Goal: Task Accomplishment & Management: Manage account settings

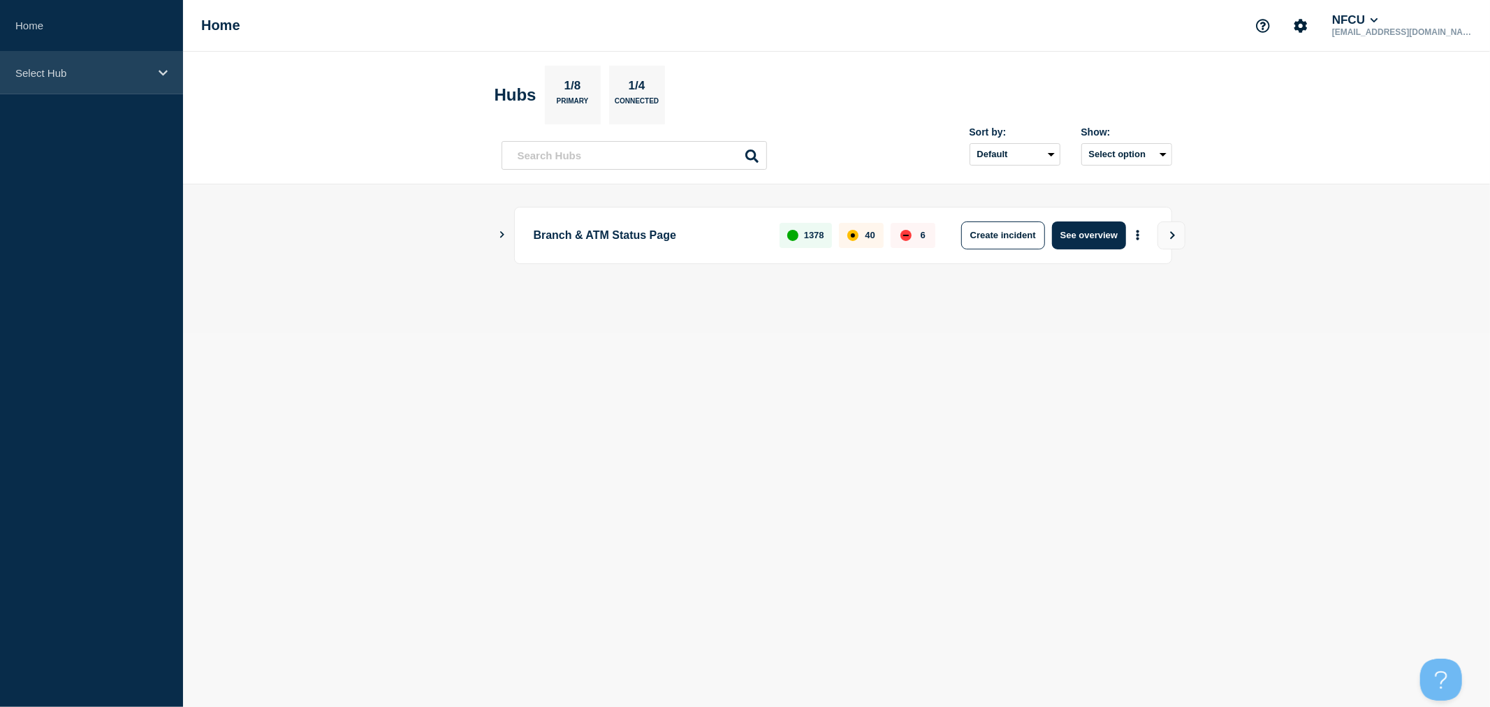
click at [135, 85] on div "Select Hub" at bounding box center [91, 73] width 183 height 43
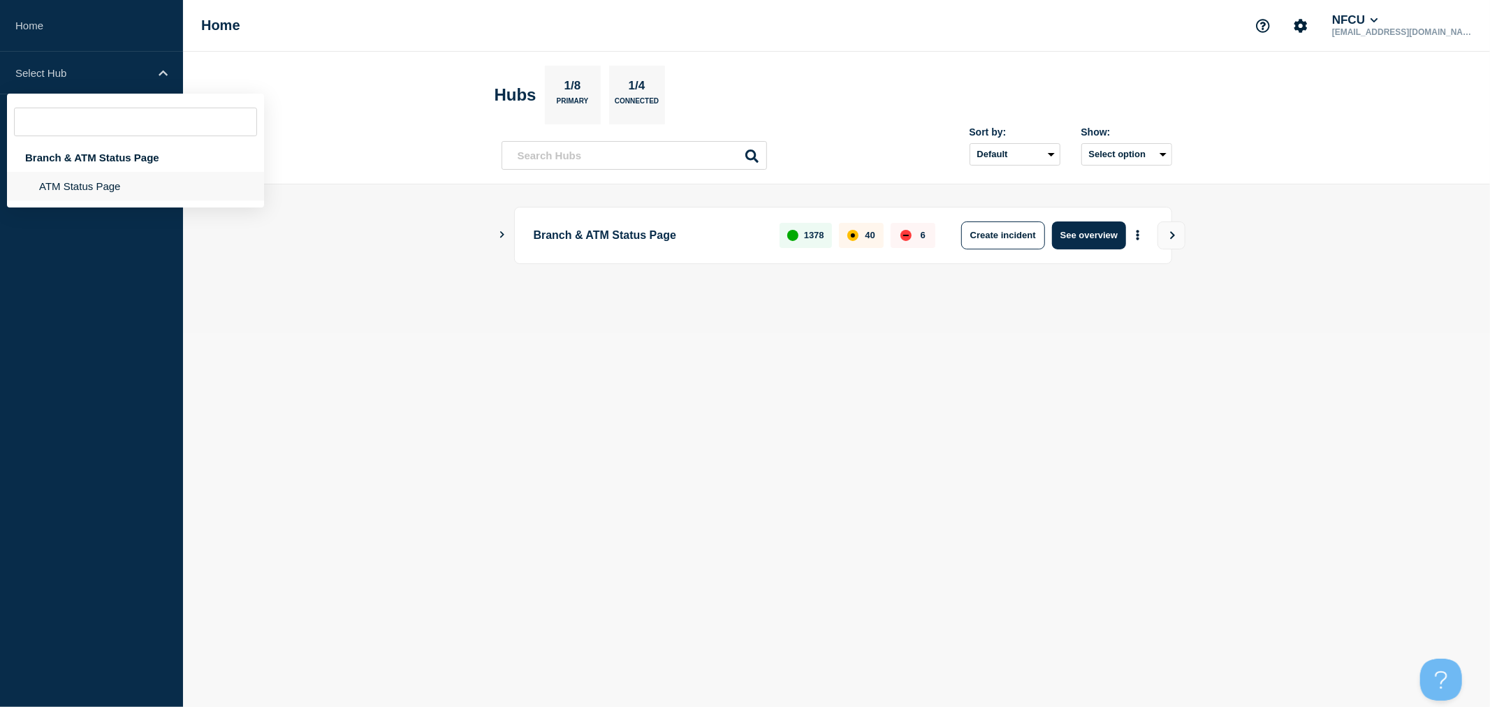
click at [101, 191] on li "ATM Status Page" at bounding box center [135, 186] width 257 height 29
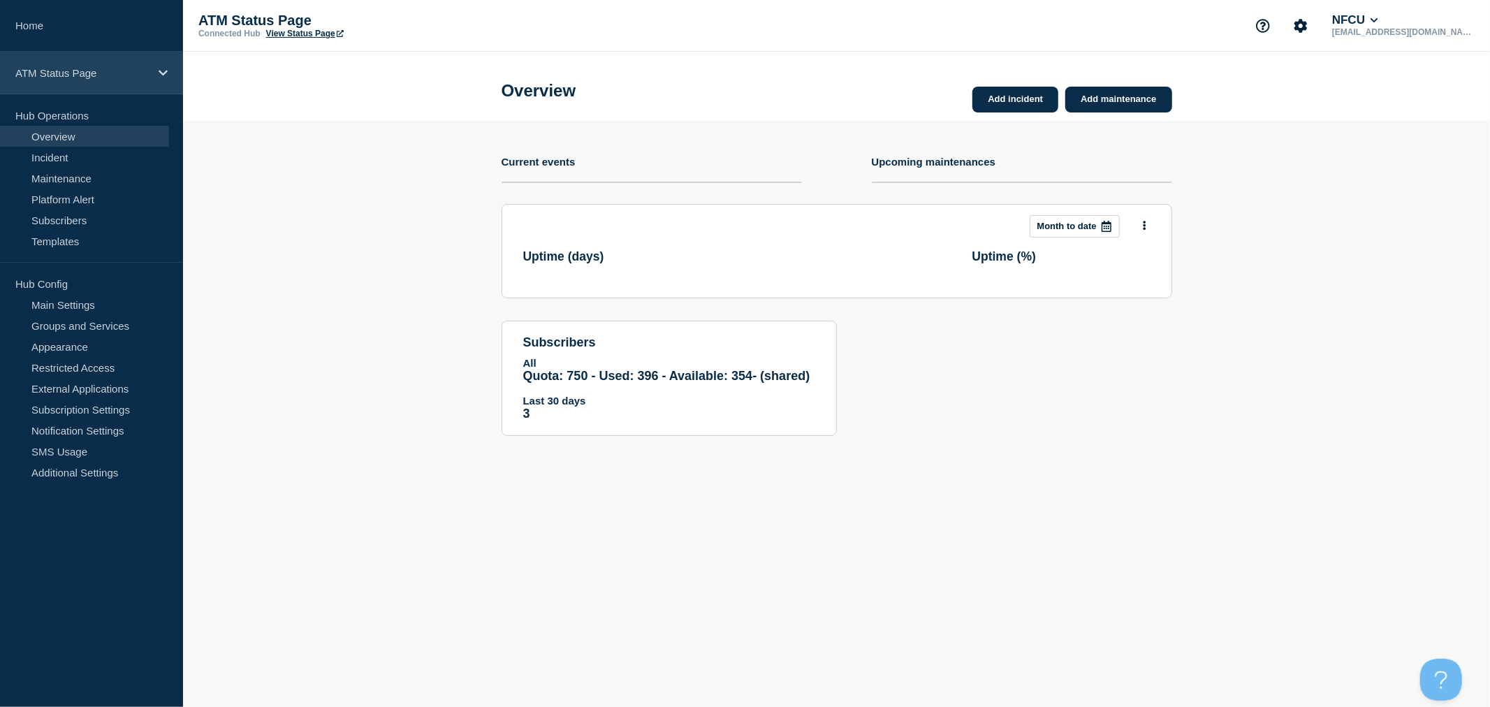
click at [119, 78] on p "ATM Status Page" at bounding box center [82, 73] width 134 height 12
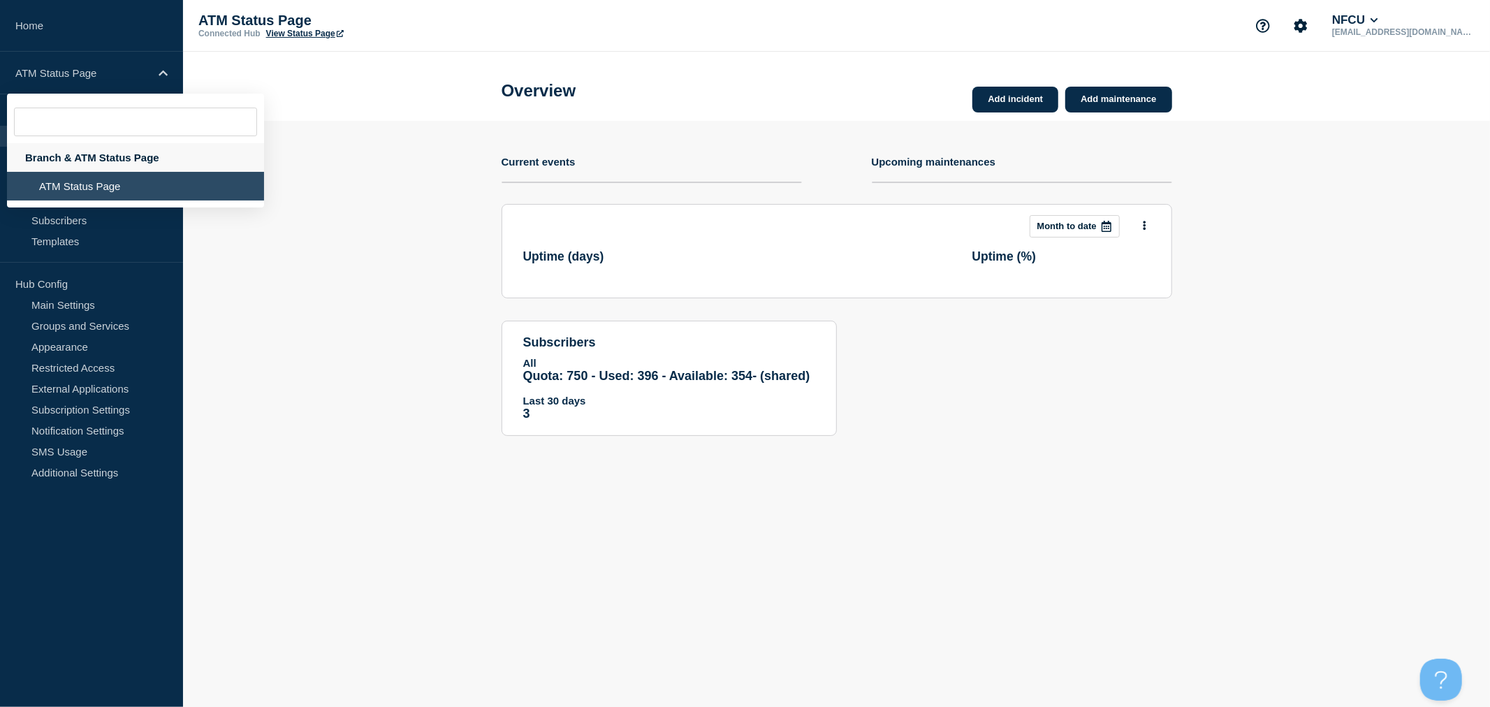
click at [110, 154] on div "Branch & ATM Status Page" at bounding box center [135, 157] width 257 height 29
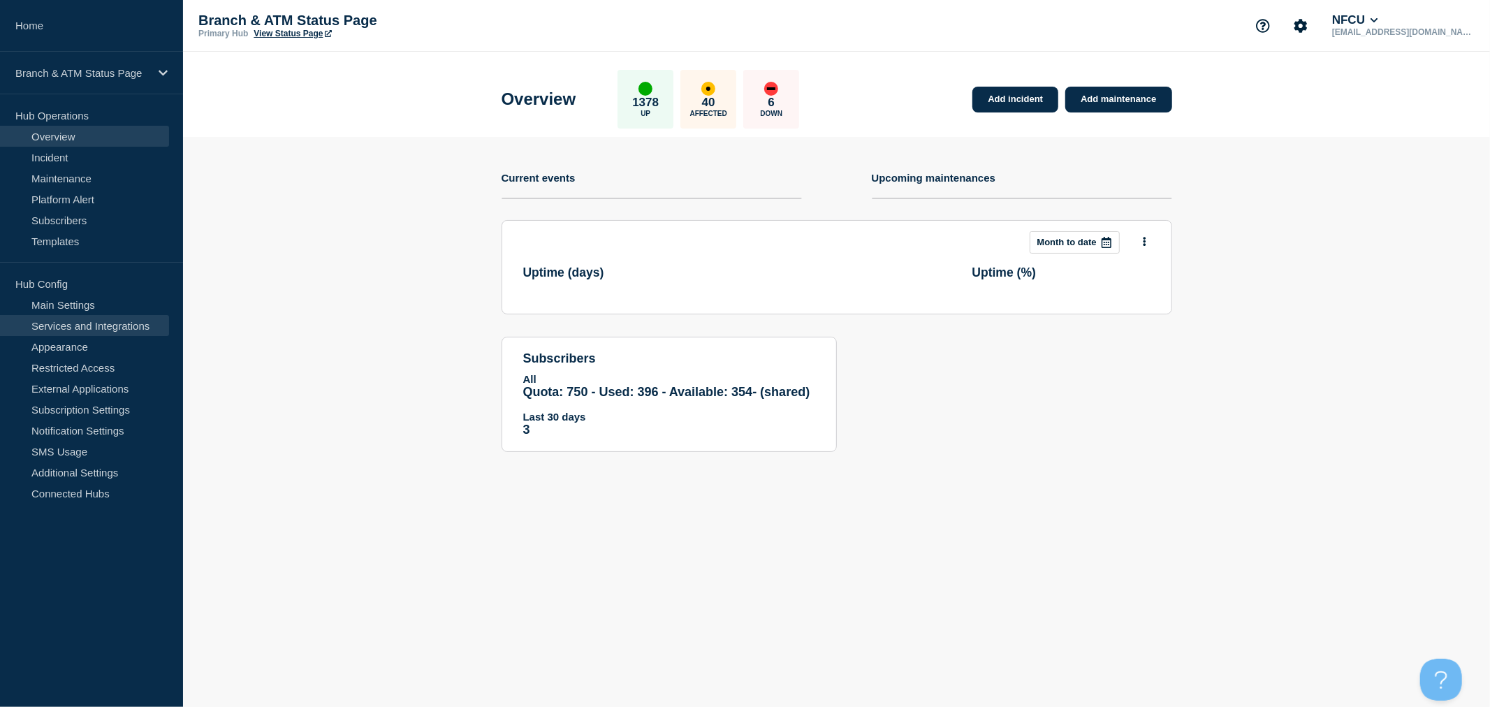
click at [113, 326] on link "Services and Integrations" at bounding box center [84, 325] width 169 height 21
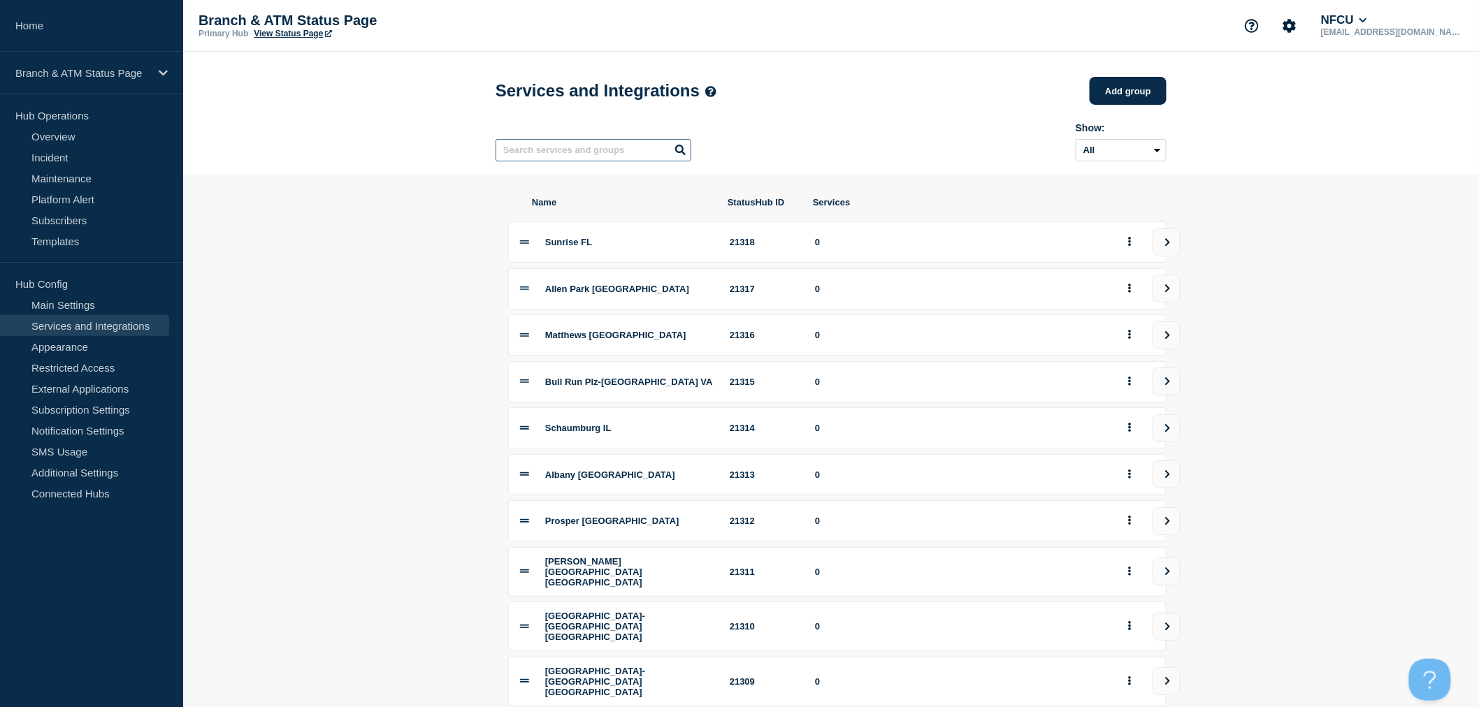
click at [560, 157] on input "text" at bounding box center [593, 150] width 196 height 22
type input "junction"
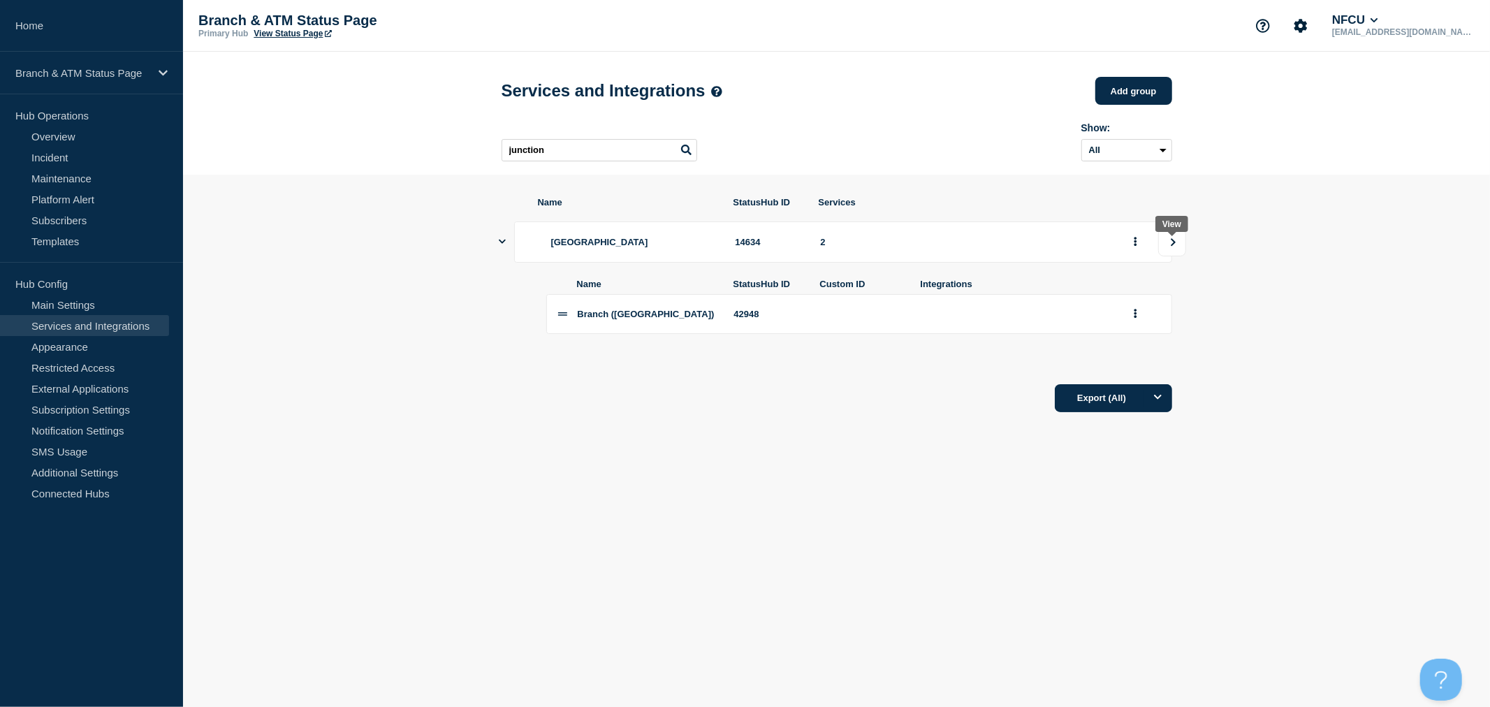
click at [1171, 256] on button "view group" at bounding box center [1173, 242] width 28 height 28
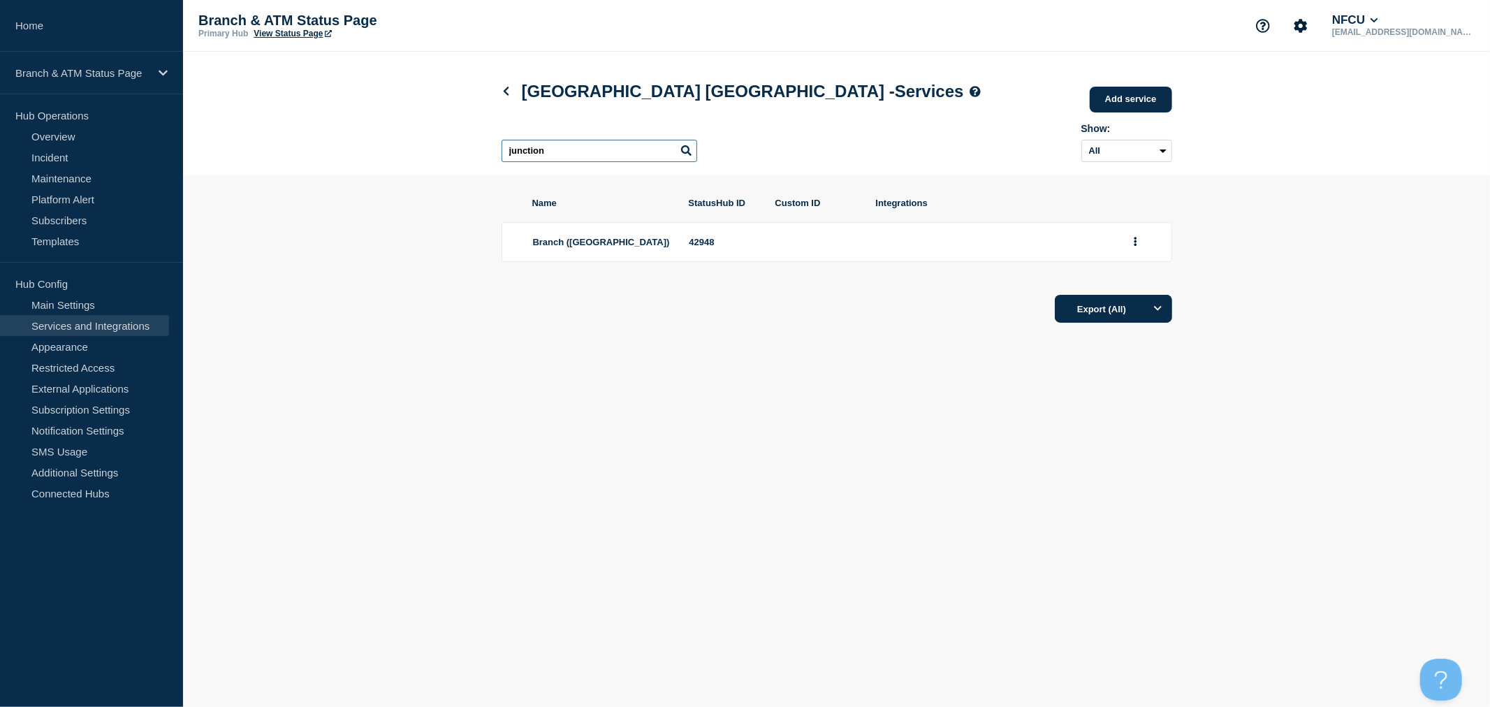
drag, startPoint x: 618, startPoint y: 161, endPoint x: 355, endPoint y: 130, distance: 264.5
click at [355, 130] on header "Junction City KS - Services Add service Here you can create & manage services t…" at bounding box center [836, 114] width 1307 height 124
click at [1275, 228] on section "Name StatusHub ID Custom ID Integrations Branch (Junction City KS) 42948 ATM - …" at bounding box center [836, 282] width 1307 height 215
drag, startPoint x: 866, startPoint y: 386, endPoint x: 885, endPoint y: 391, distance: 19.7
click at [866, 386] on div "Name StatusHub ID Custom ID Integrations Branch (Junction City KS) 42948 ATM - …" at bounding box center [837, 282] width 671 height 215
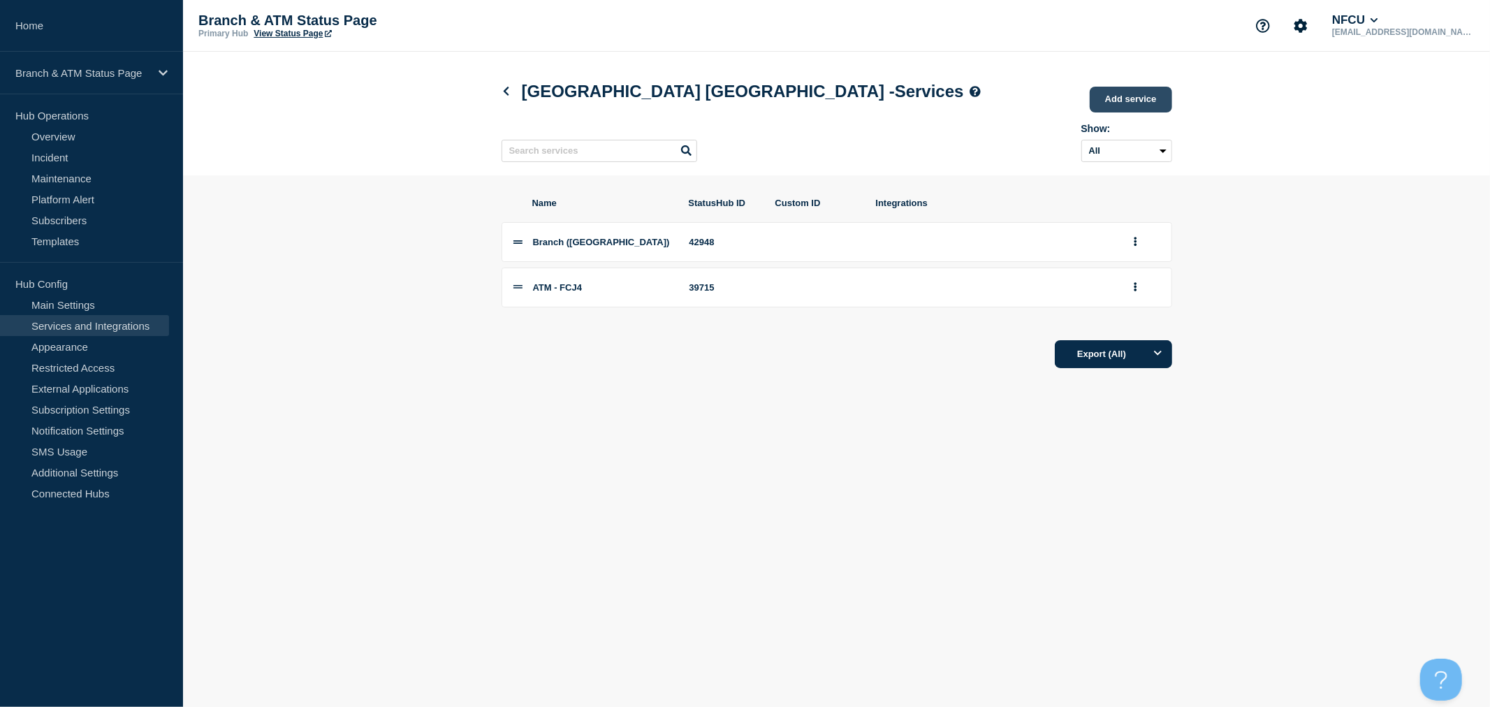
click at [1141, 103] on link "Add service" at bounding box center [1131, 100] width 82 height 26
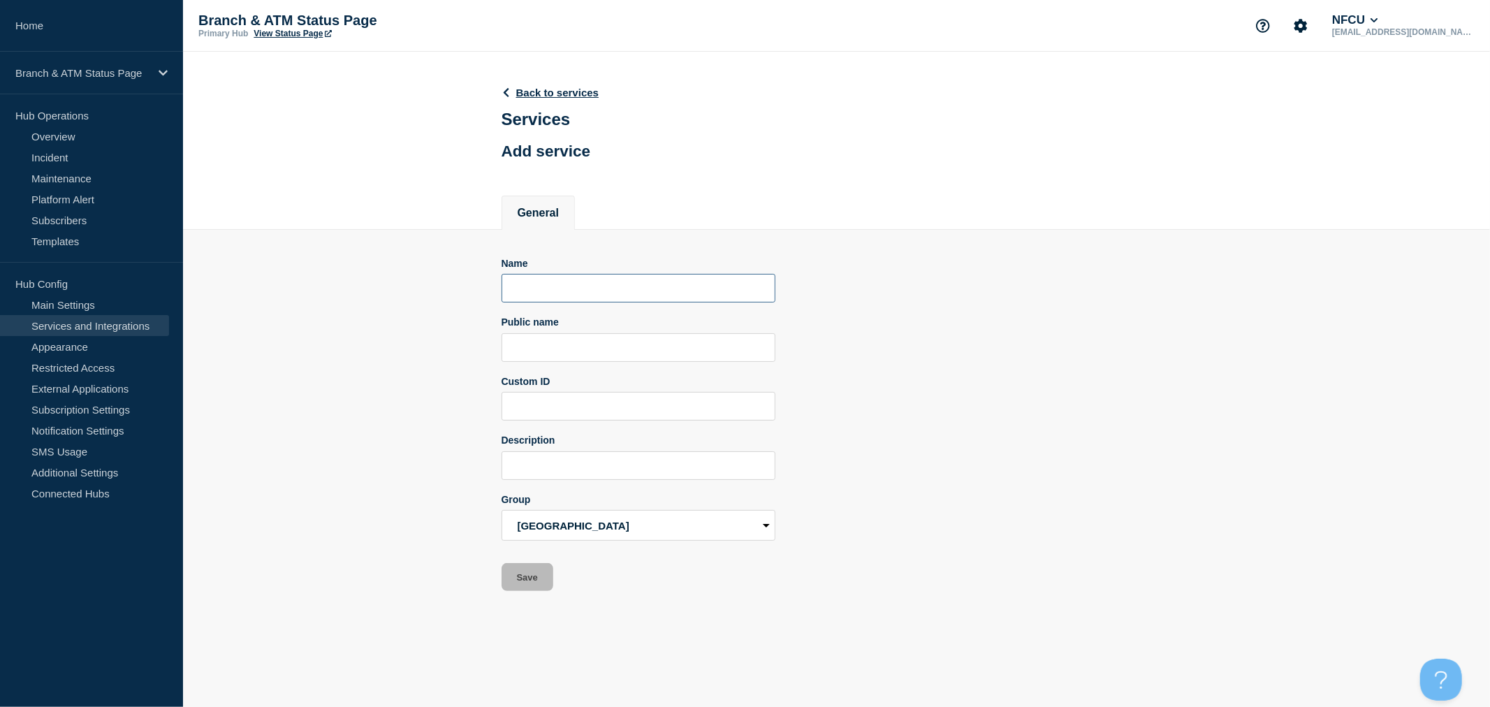
click at [555, 296] on input "Name" at bounding box center [639, 288] width 274 height 29
type input "ATM - FA9K"
click at [527, 582] on button "Save" at bounding box center [528, 577] width 52 height 28
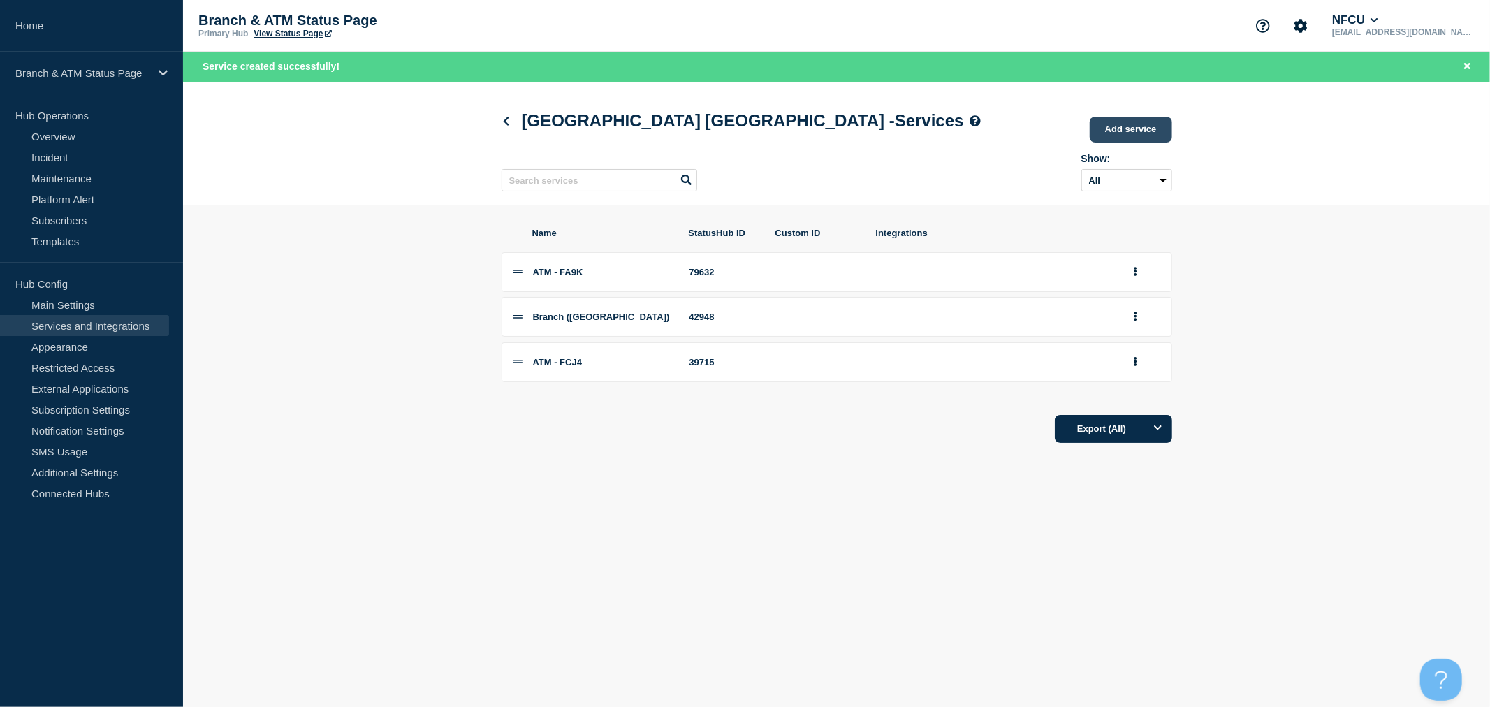
click at [1141, 124] on link "Add service" at bounding box center [1131, 130] width 82 height 26
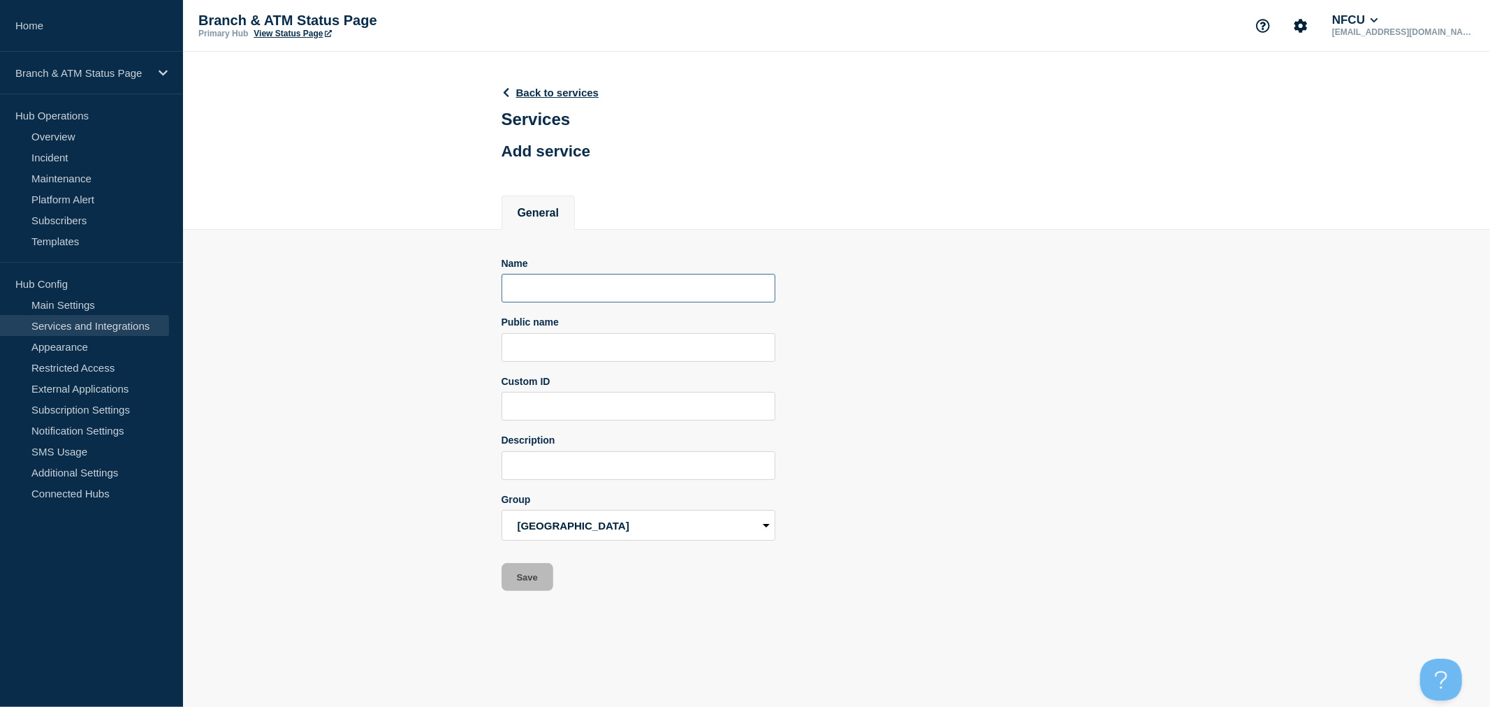
click at [606, 291] on input "Name" at bounding box center [639, 288] width 274 height 29
paste input "ATM - FA9K"
type input "ATM - FA9L"
click at [537, 573] on button "Save" at bounding box center [528, 577] width 52 height 28
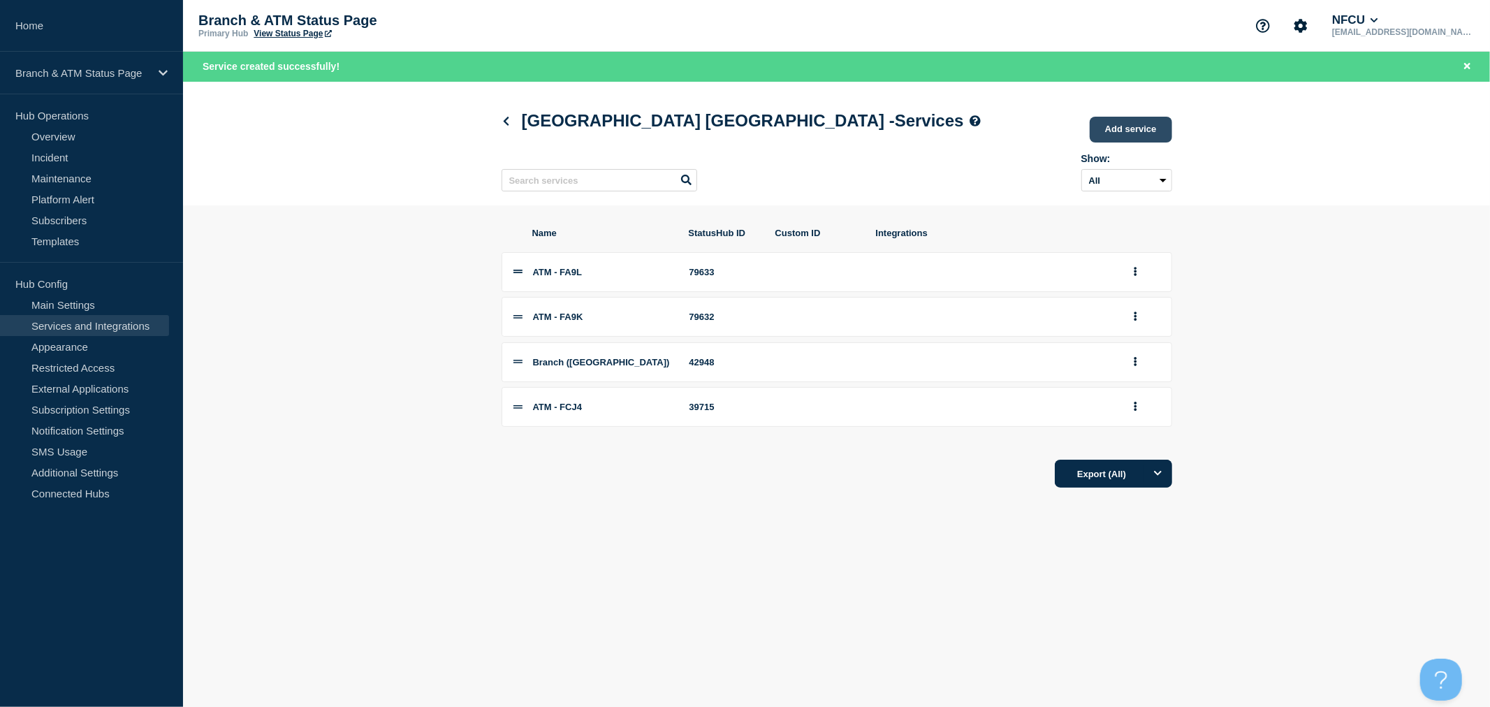
click at [1137, 128] on link "Add service" at bounding box center [1131, 130] width 82 height 26
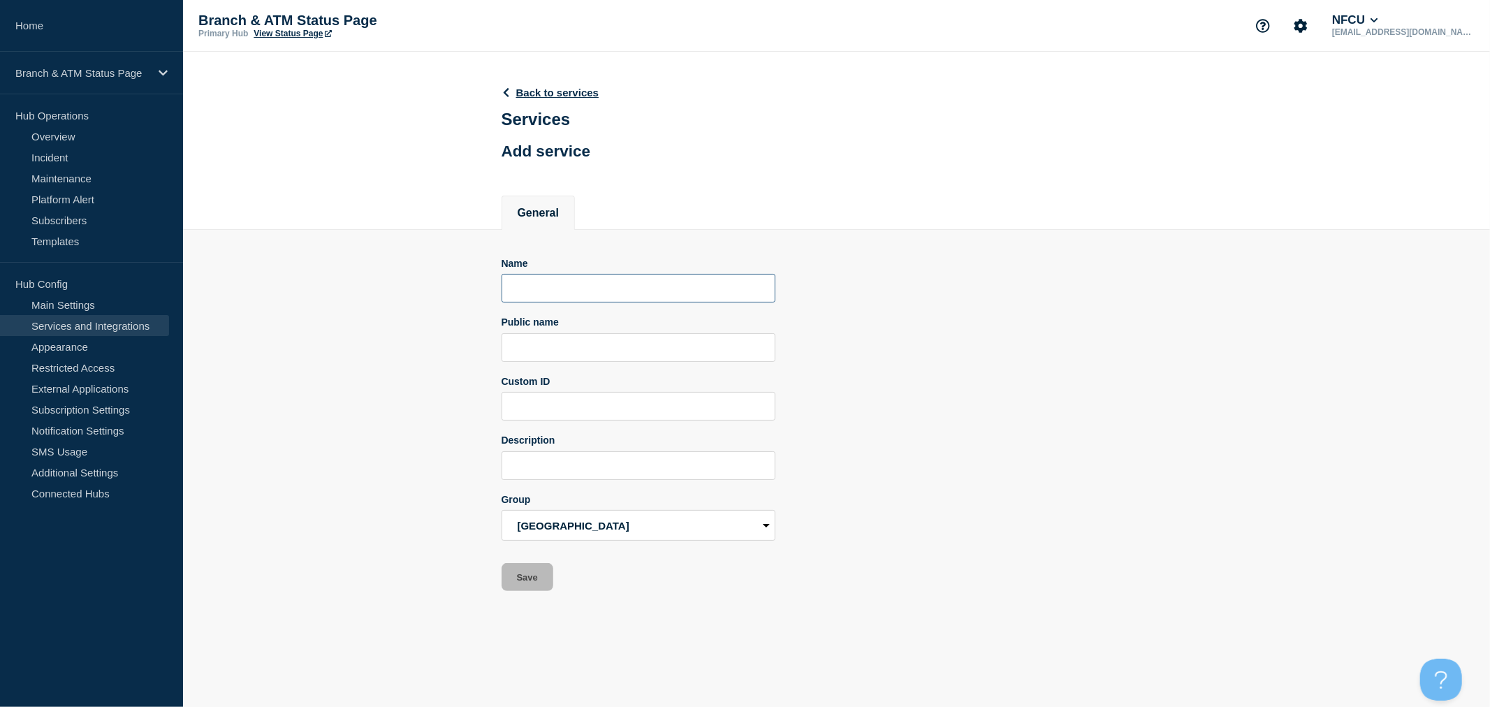
click at [598, 291] on input "Name" at bounding box center [639, 288] width 274 height 29
paste input "ATM - FA9K"
type input "ATM - FA9I (Remote)"
click at [528, 577] on button "Save" at bounding box center [528, 577] width 52 height 28
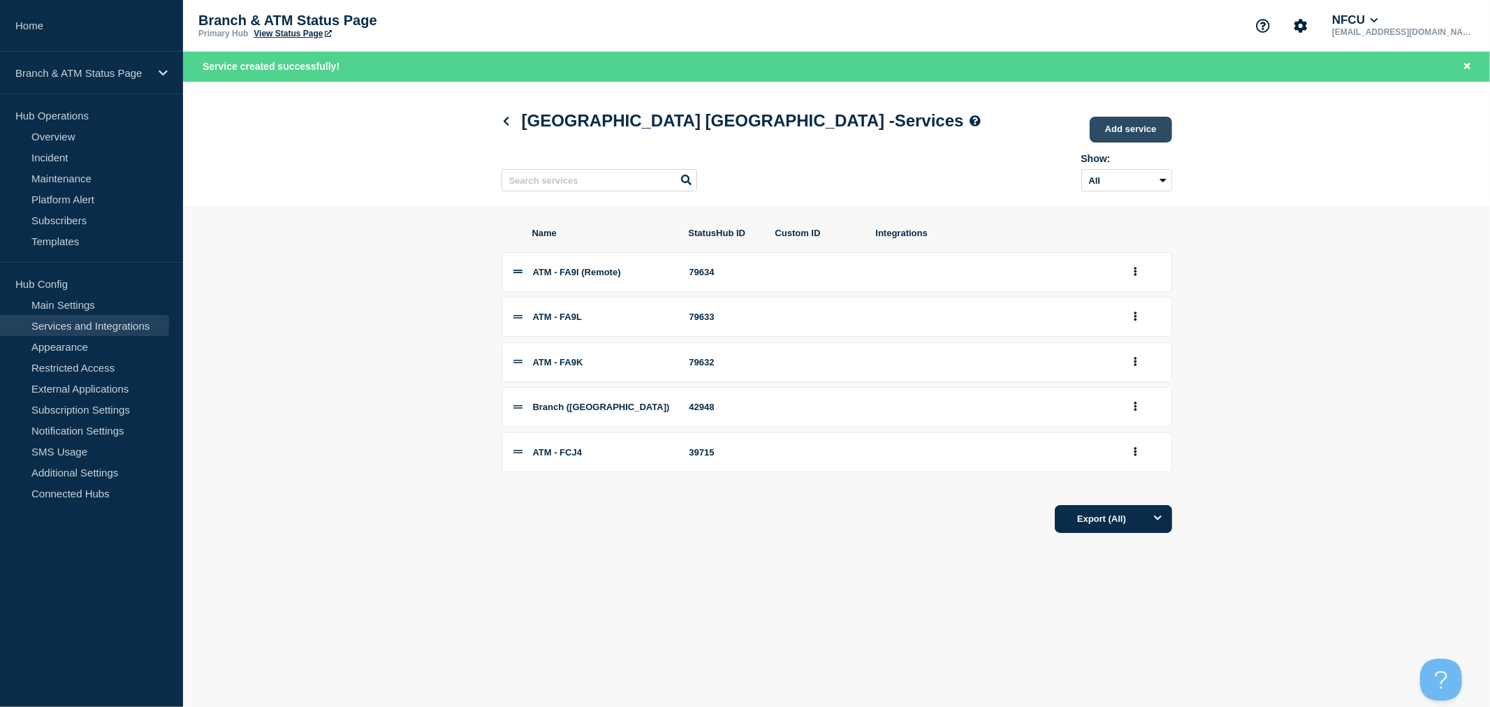
click at [1142, 134] on link "Add service" at bounding box center [1131, 130] width 82 height 26
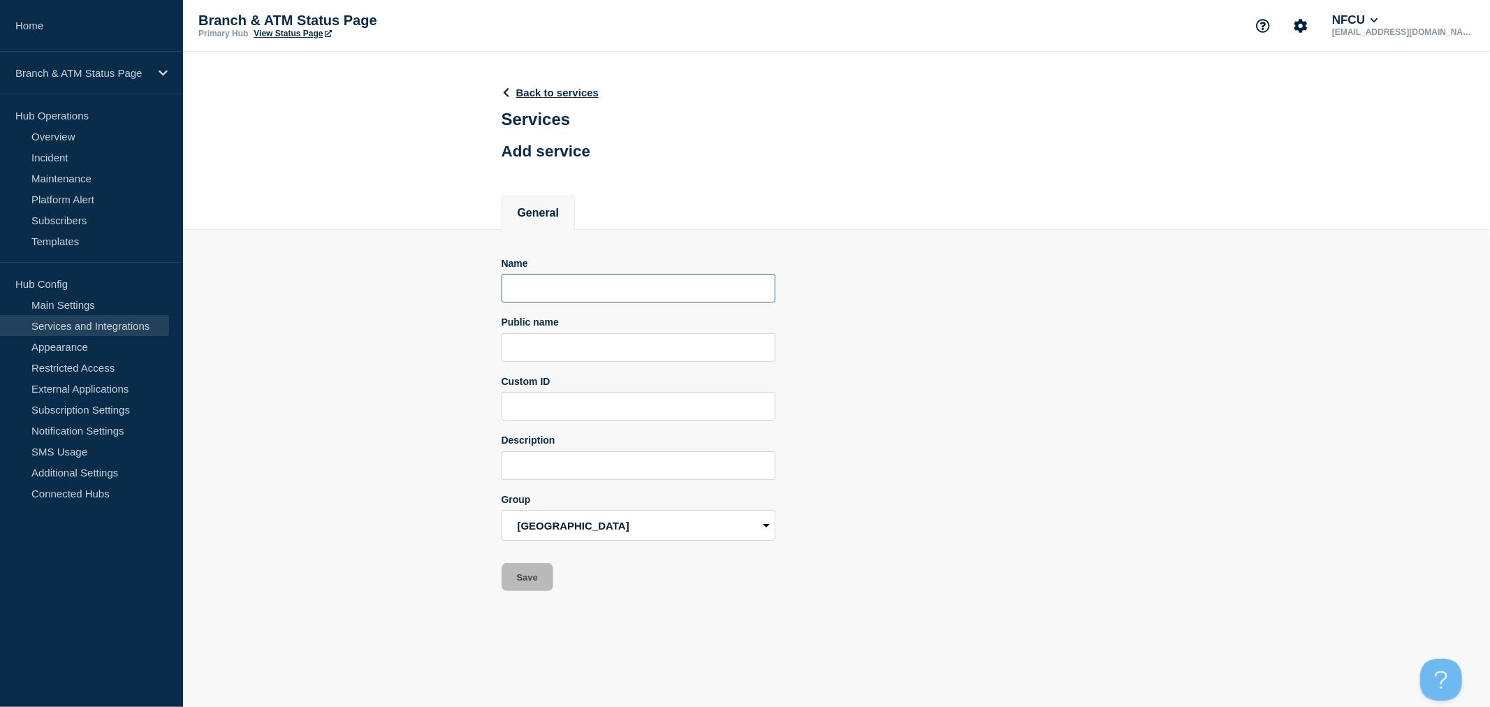
click at [587, 296] on input "Name" at bounding box center [639, 288] width 274 height 29
paste input "ATM - FA9I (Remote)"
click at [570, 289] on input "ATM - FA9I (Remote)" at bounding box center [639, 288] width 274 height 29
type input "ATM - FA9J (Remote)"
click at [543, 583] on button "Save" at bounding box center [528, 577] width 52 height 28
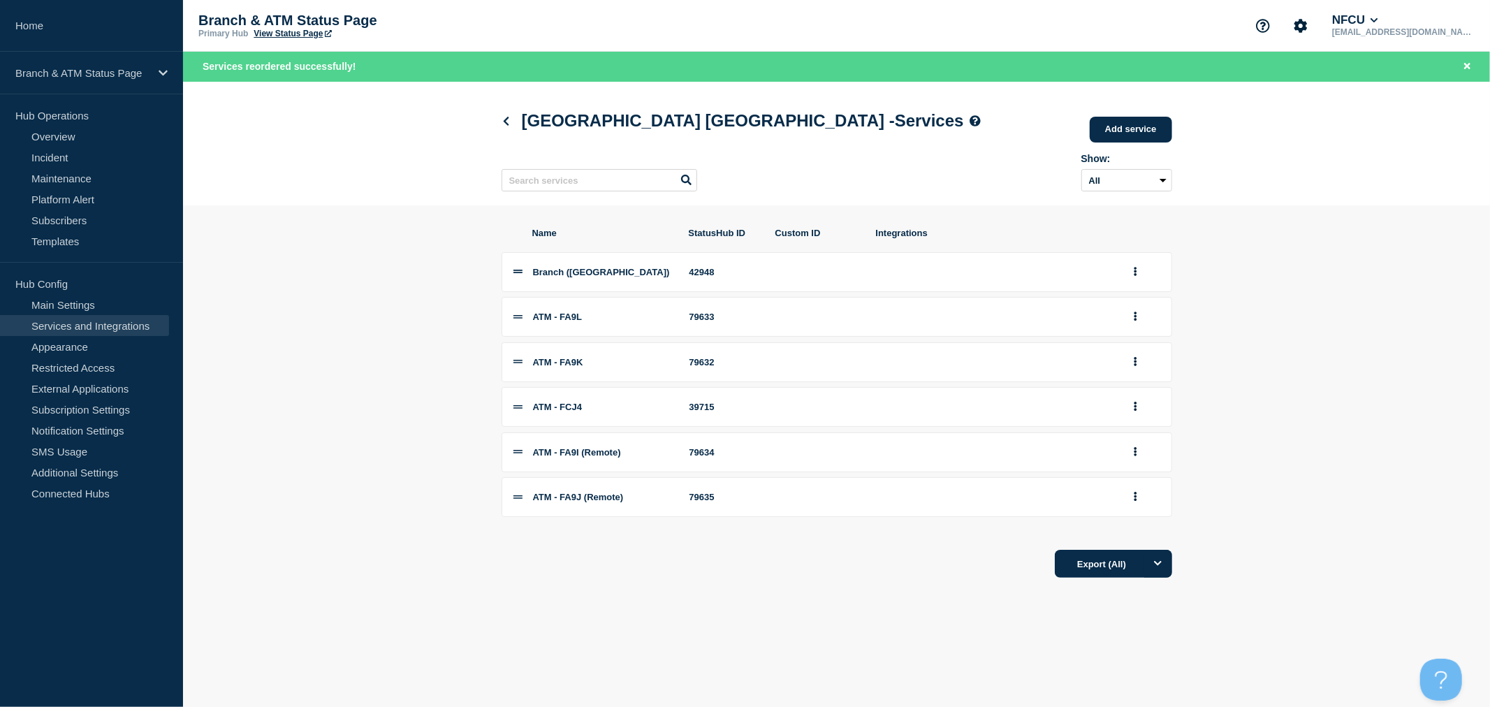
click at [1316, 426] on section "Name StatusHub ID Custom ID Integrations Branch (Junction City KS) 42948 ATM - …" at bounding box center [836, 402] width 1307 height 395
click at [1135, 412] on icon "group actions" at bounding box center [1135, 406] width 3 height 9
click at [1147, 465] on button "Delete" at bounding box center [1144, 455] width 70 height 22
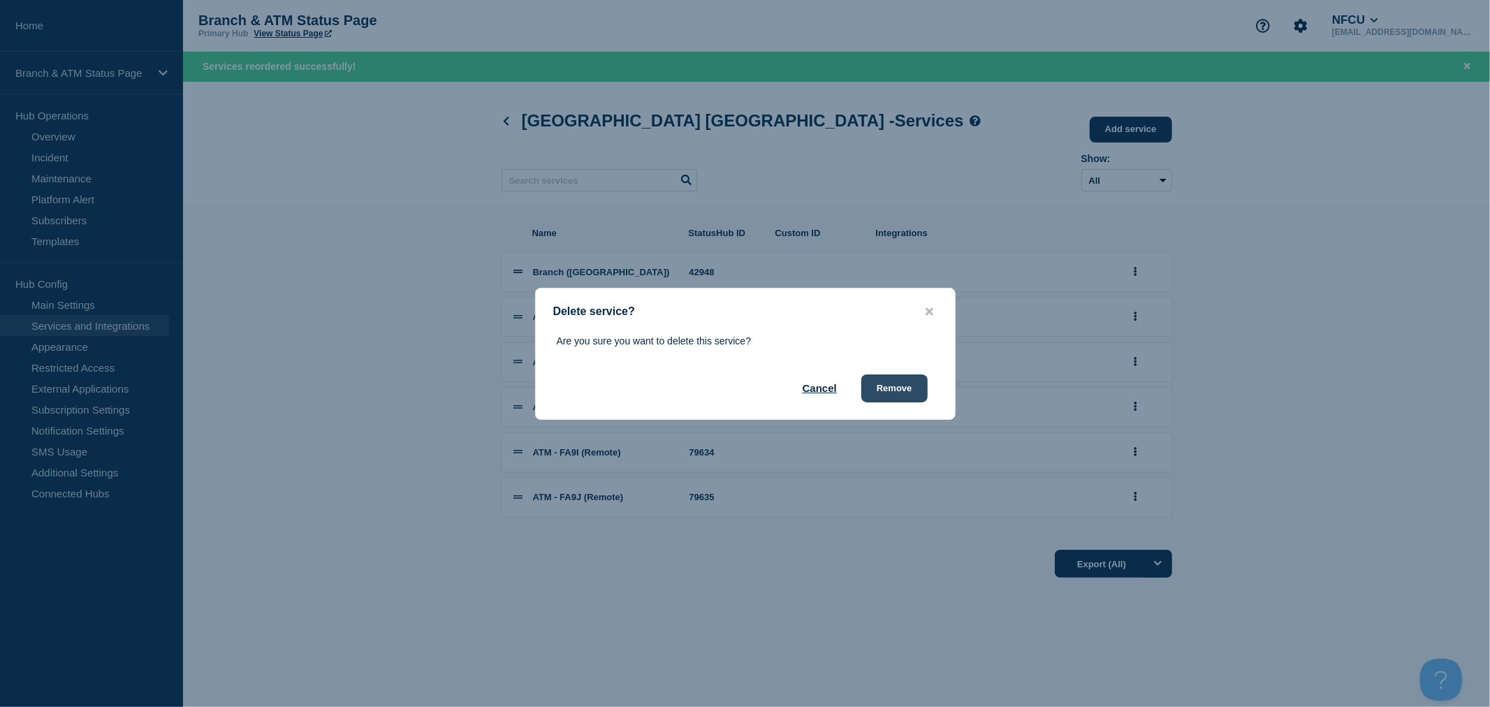
click at [915, 381] on button "Remove" at bounding box center [895, 389] width 66 height 28
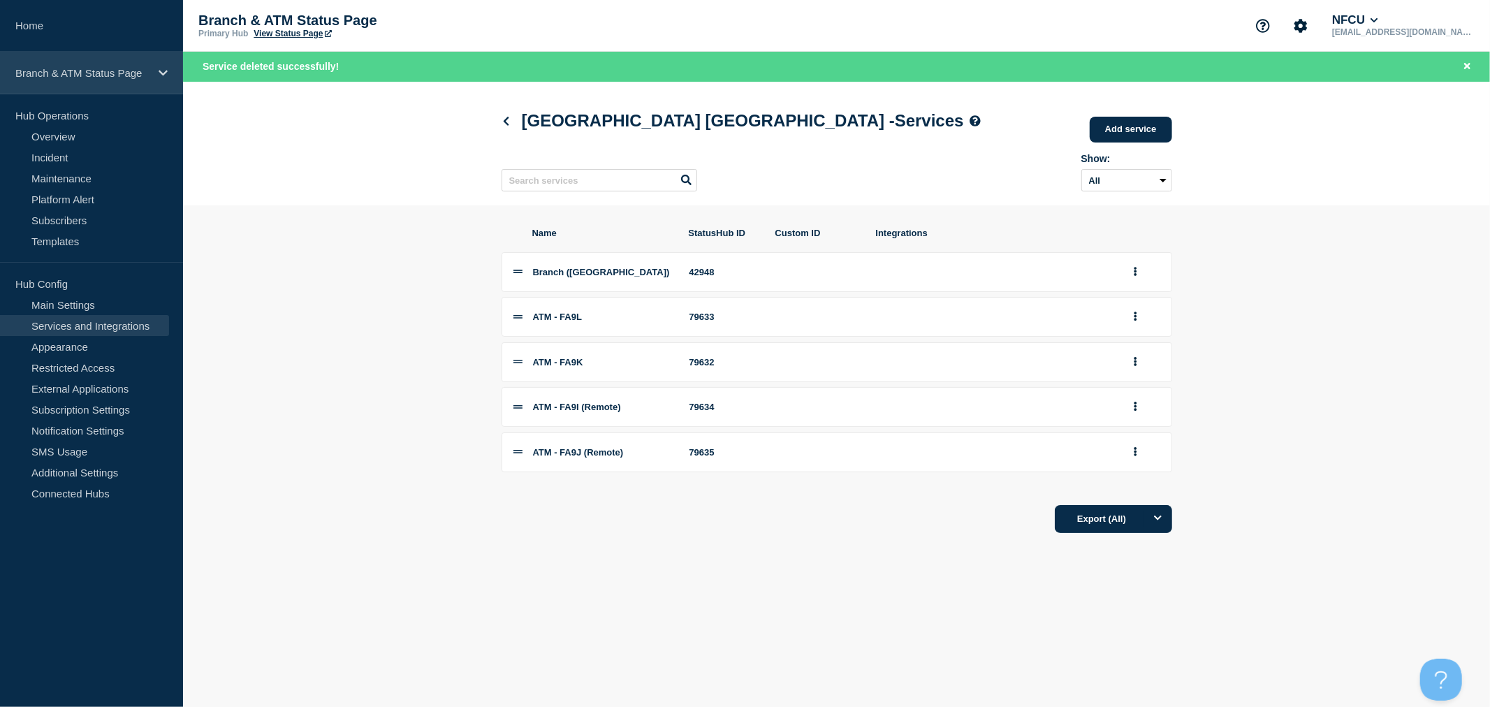
click at [133, 77] on p "Branch & ATM Status Page" at bounding box center [82, 73] width 134 height 12
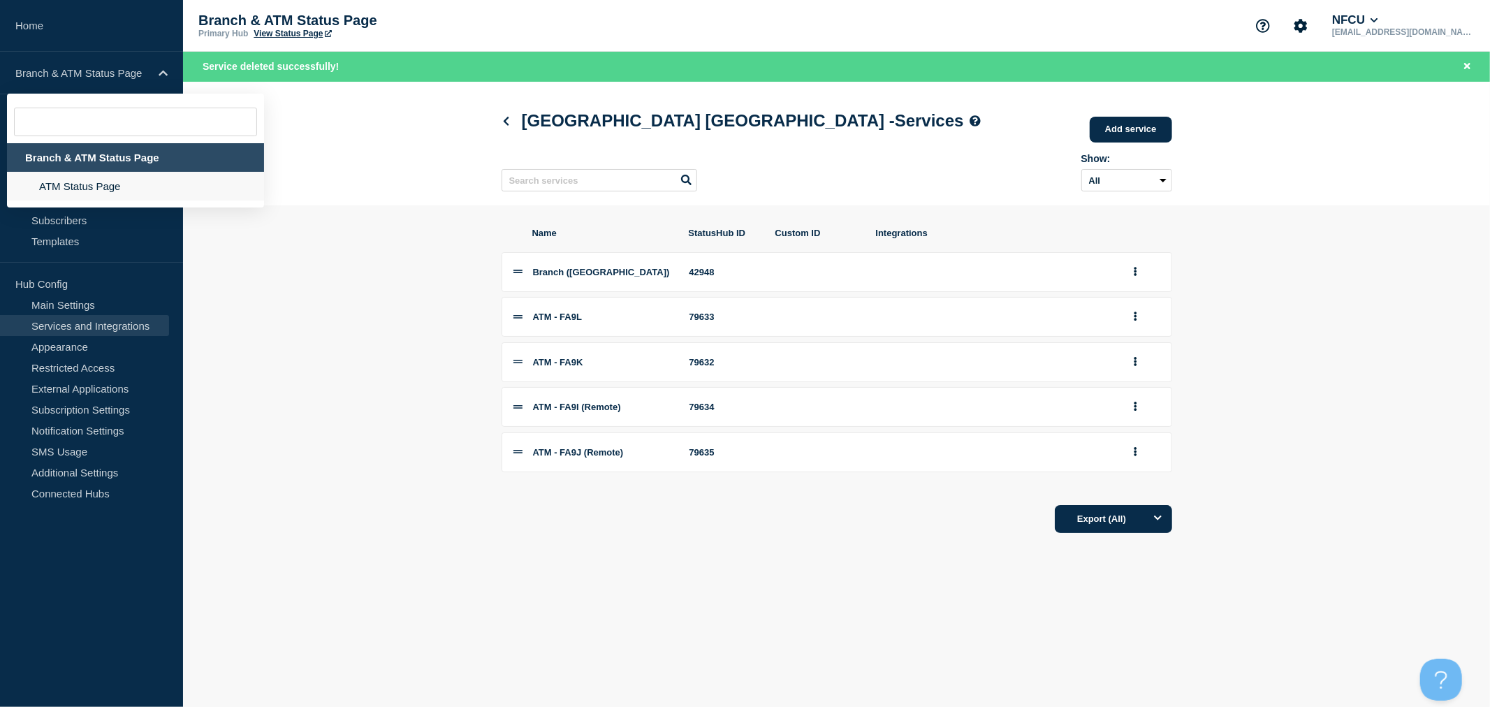
click at [87, 190] on li "ATM Status Page" at bounding box center [135, 186] width 257 height 29
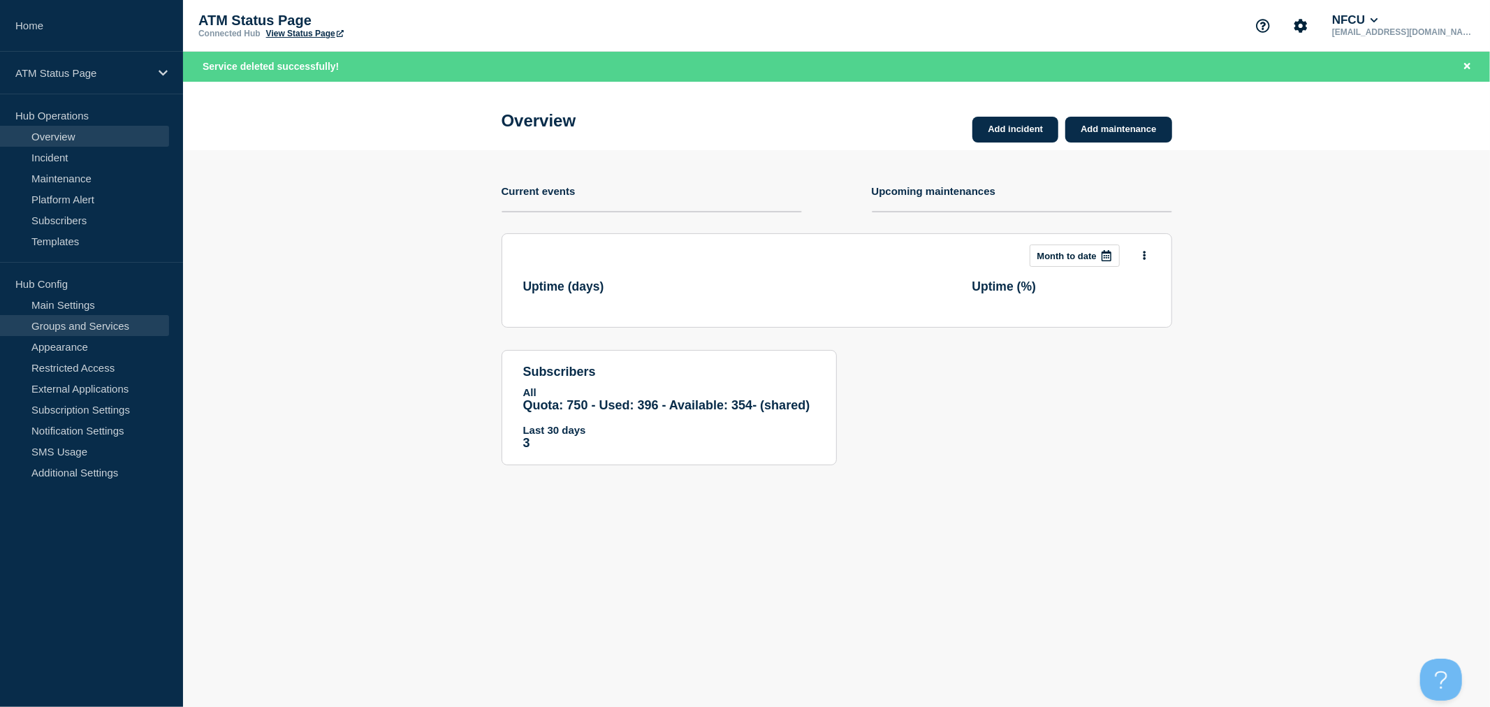
click at [110, 330] on link "Groups and Services" at bounding box center [84, 325] width 169 height 21
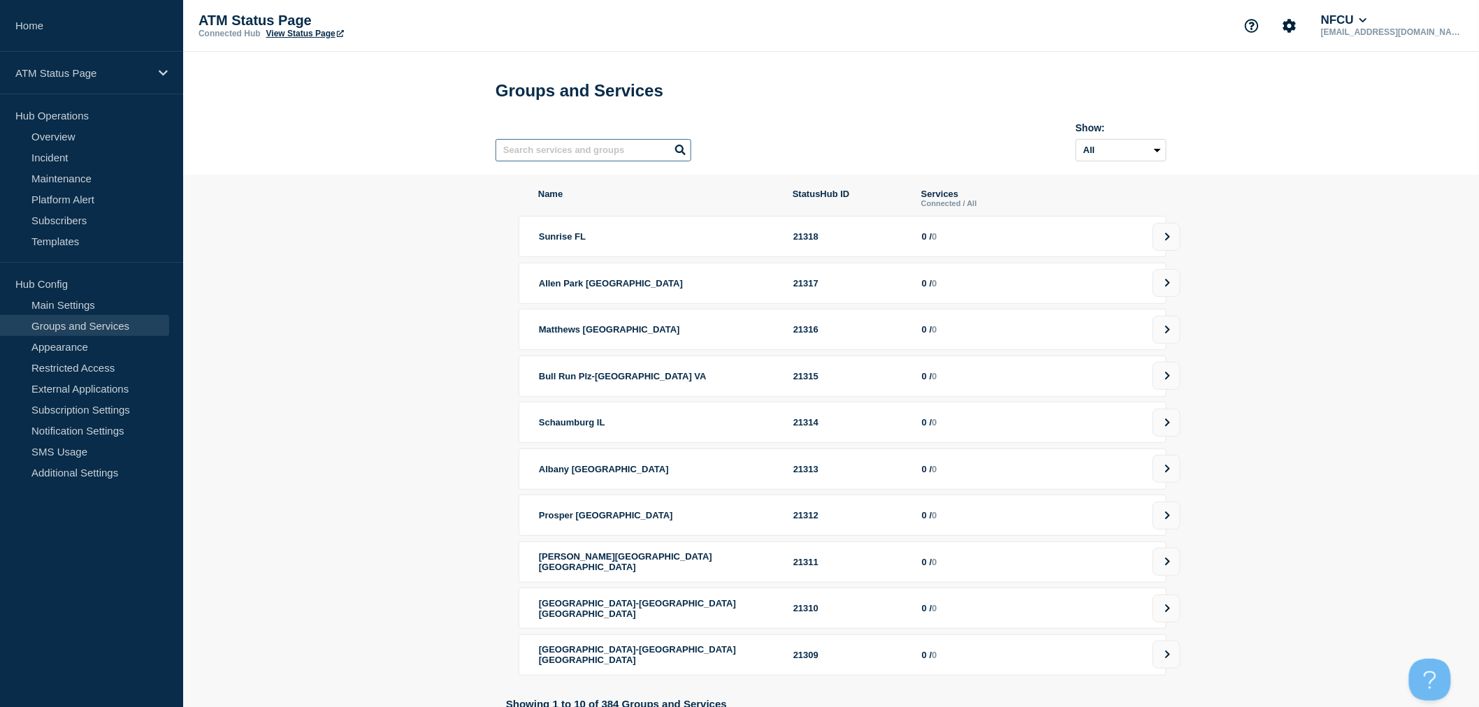
click at [539, 159] on input "text" at bounding box center [593, 150] width 196 height 22
type input "JUNCTION"
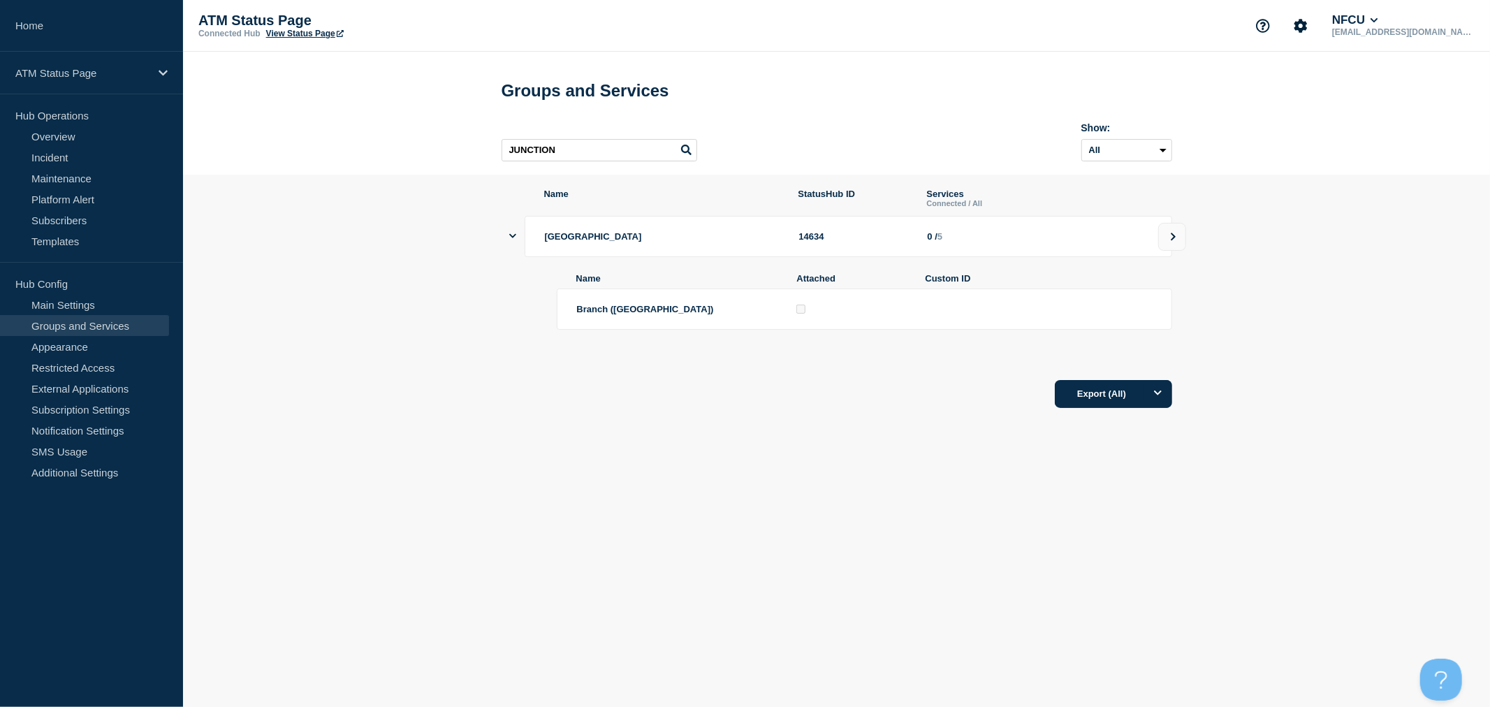
click at [814, 368] on div "Name StatusHub ID Services Connected / All Junction City KS 14634 0 / 5 Name At…" at bounding box center [837, 299] width 671 height 221
drag, startPoint x: 611, startPoint y: 147, endPoint x: 452, endPoint y: 134, distance: 159.9
click at [452, 134] on header "Groups and Services JUNCTION Show: All Archived Non-archived" at bounding box center [836, 113] width 1307 height 123
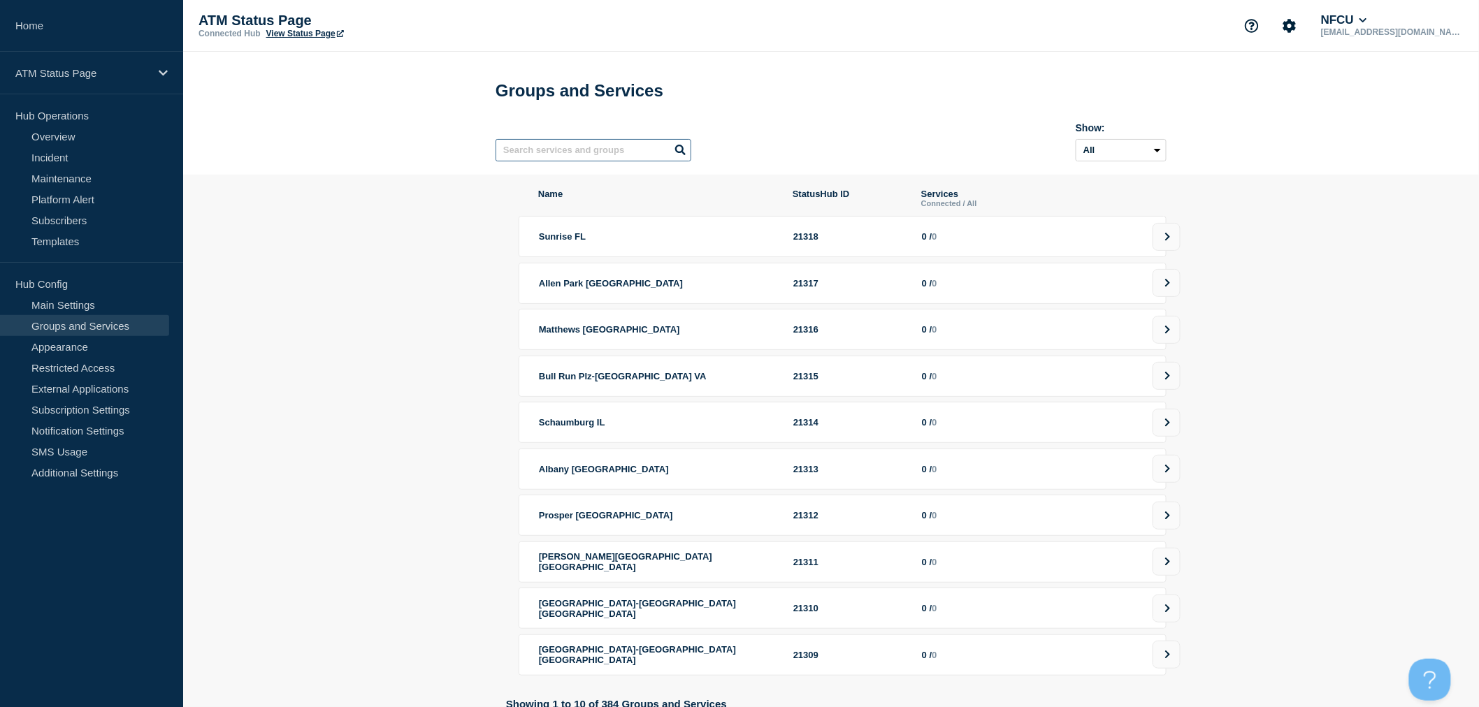
click at [560, 156] on input "text" at bounding box center [593, 150] width 196 height 22
type input "JUNCTION"
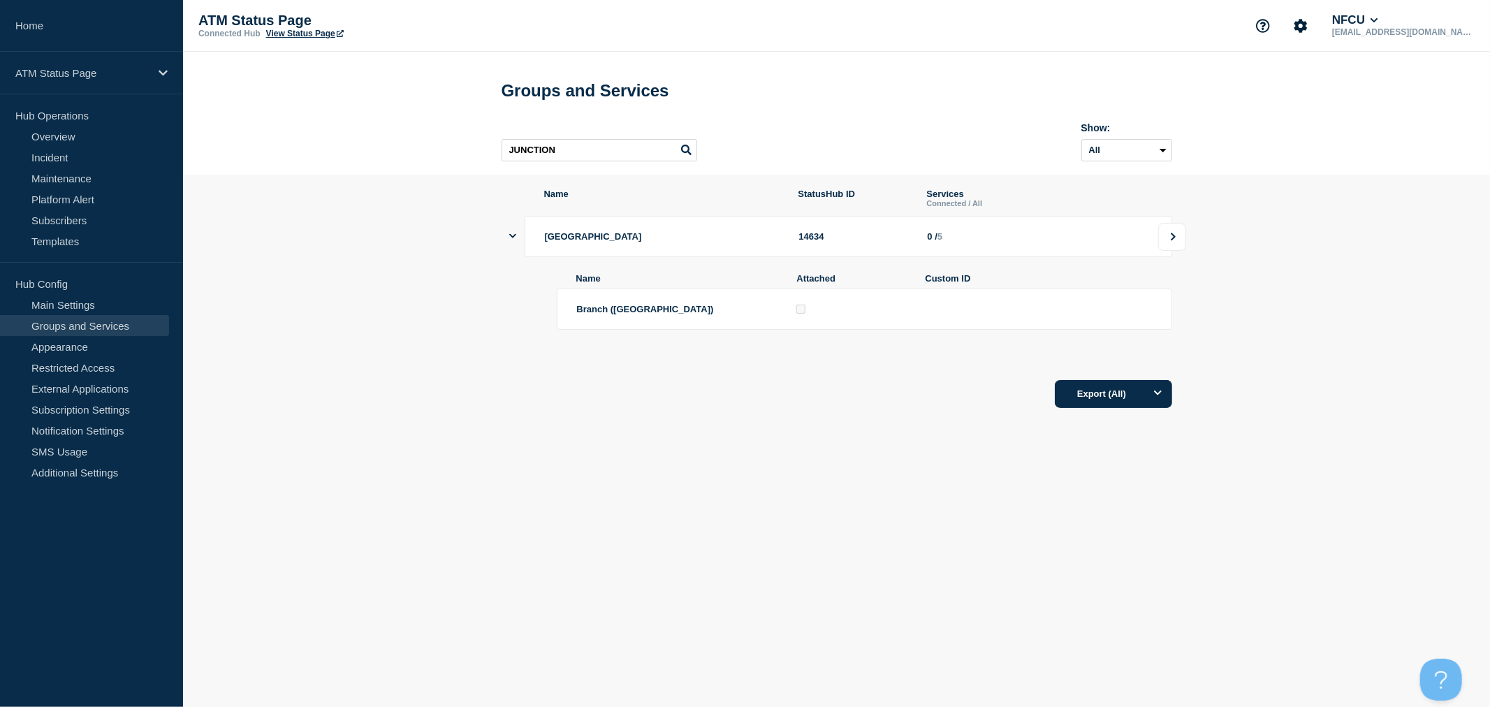
click at [1175, 241] on icon at bounding box center [1173, 237] width 9 height 8
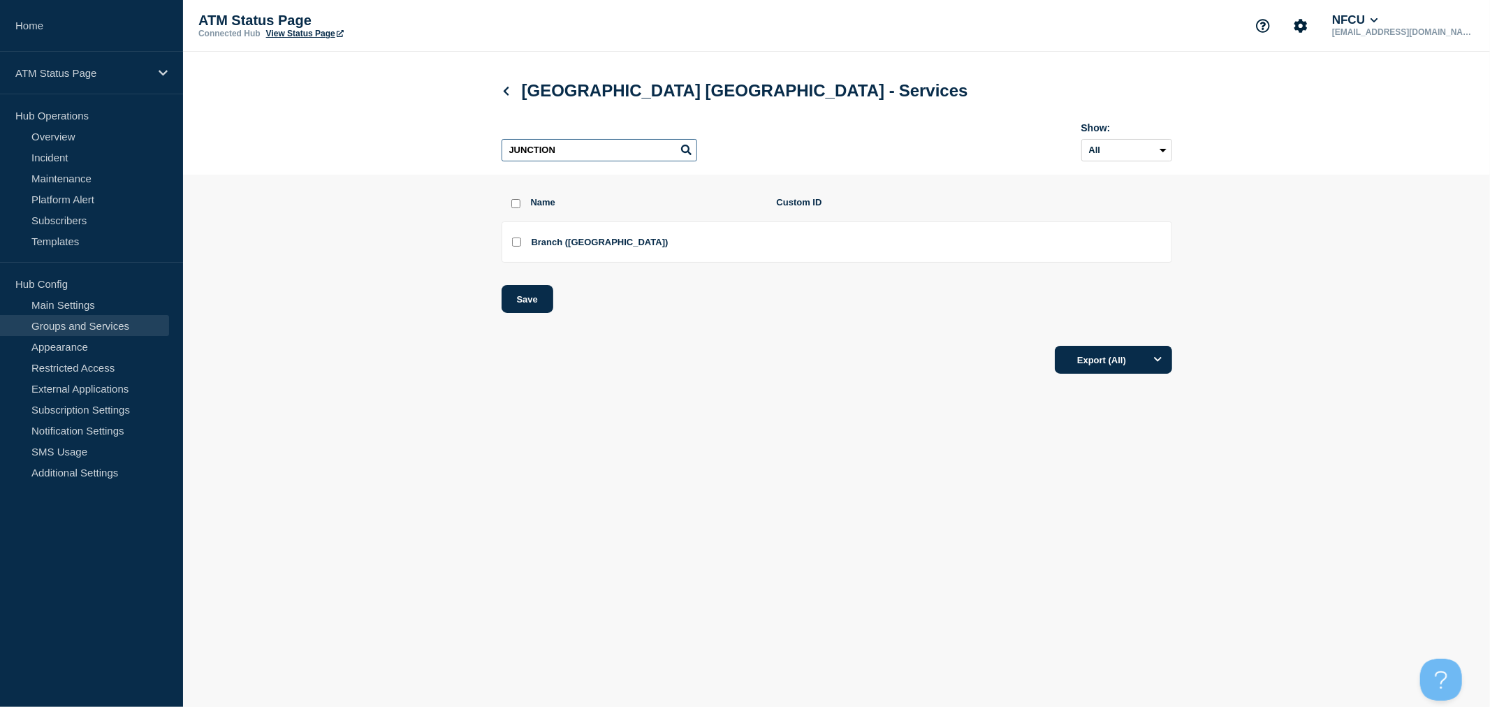
drag, startPoint x: 460, startPoint y: 140, endPoint x: 308, endPoint y: 117, distance: 153.4
click at [308, 117] on header "Junction City KS - Services JUNCTION Show: All Archived Non-archived" at bounding box center [836, 113] width 1307 height 123
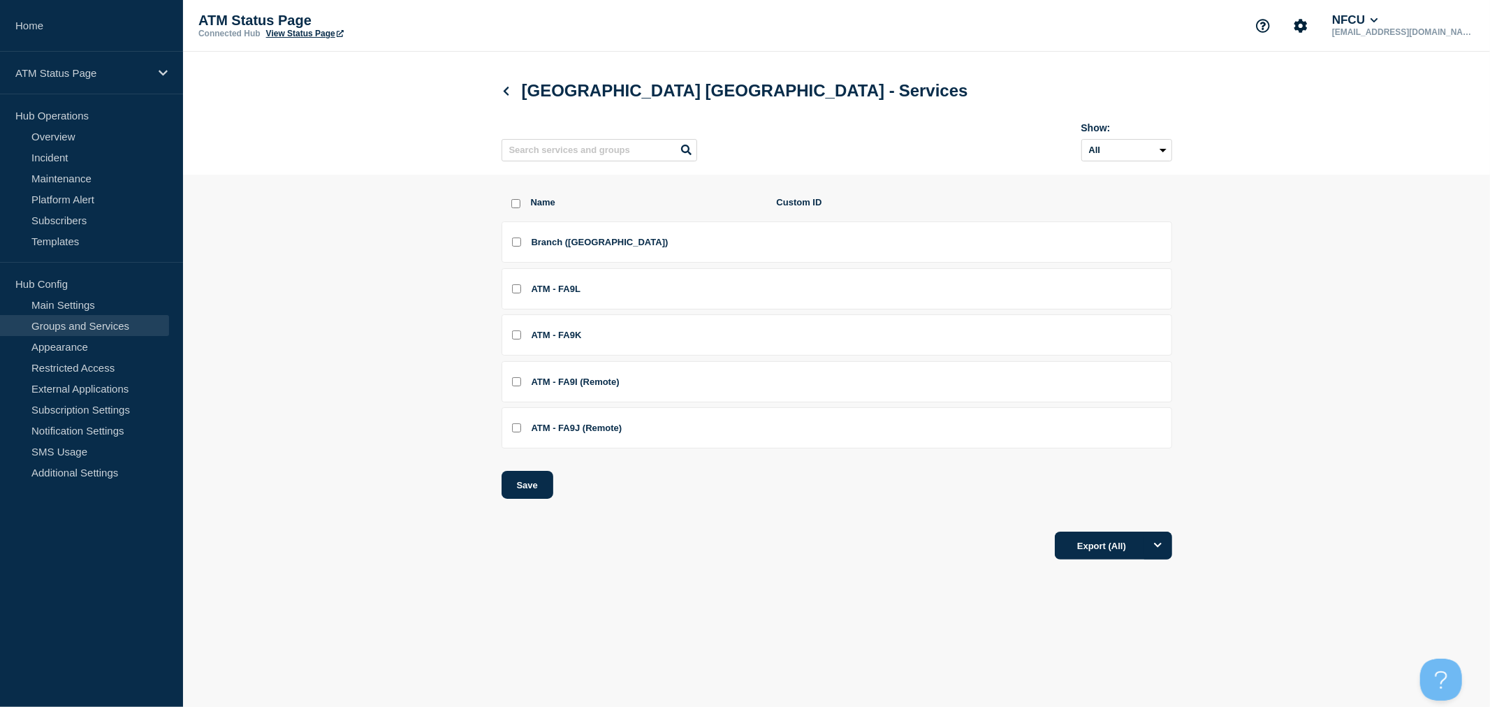
click at [520, 289] on input "ATM - FA9L checkbox" at bounding box center [516, 288] width 9 height 9
checkbox input "true"
click at [518, 340] on input "ATM - FA9K checkbox" at bounding box center [516, 335] width 9 height 9
checkbox input "true"
click at [517, 386] on input "ATM - FA9I (Remote) checkbox" at bounding box center [516, 381] width 9 height 9
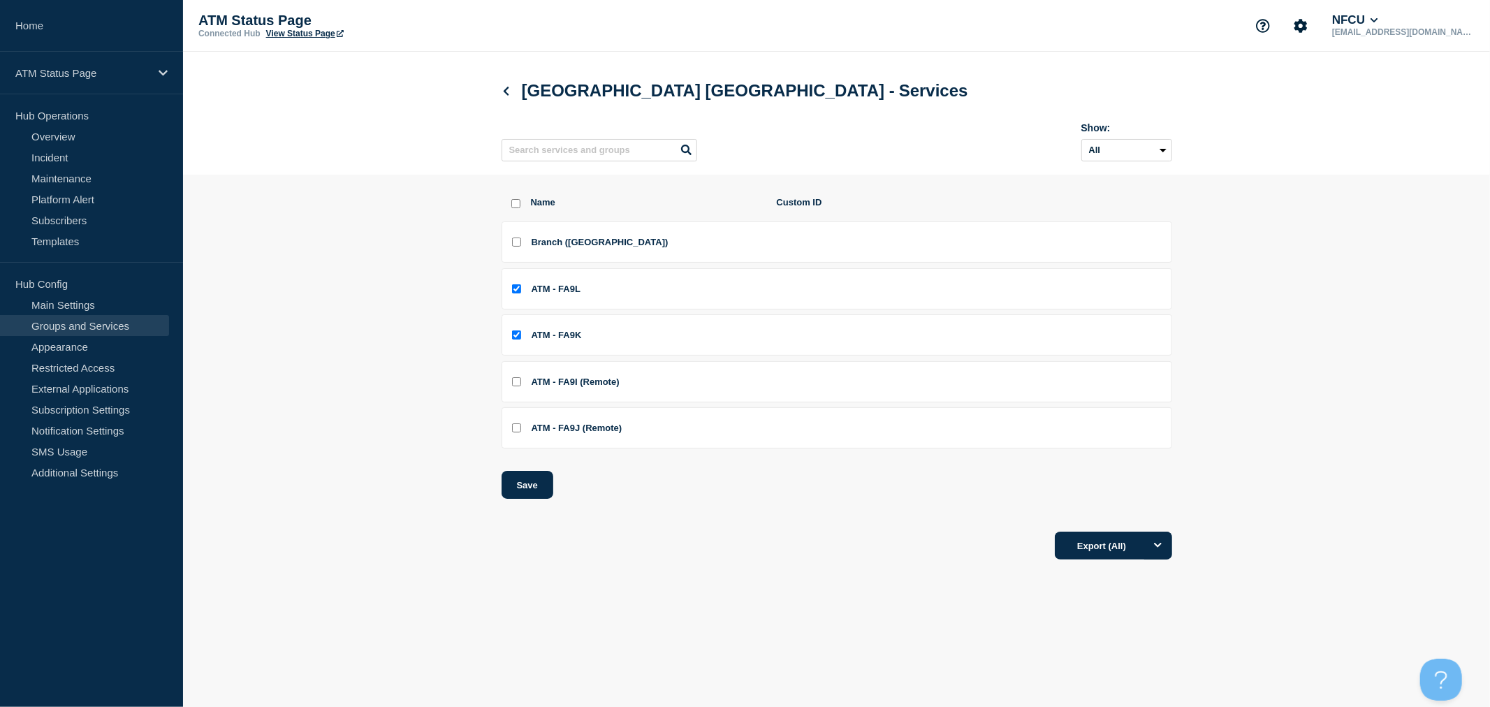
checkbox input "true"
click at [514, 435] on div at bounding box center [512, 427] width 6 height 13
click at [512, 433] on input "ATM - FA9J (Remote) checkbox" at bounding box center [516, 427] width 9 height 9
checkbox input "true"
click at [516, 491] on button "Save" at bounding box center [528, 485] width 52 height 28
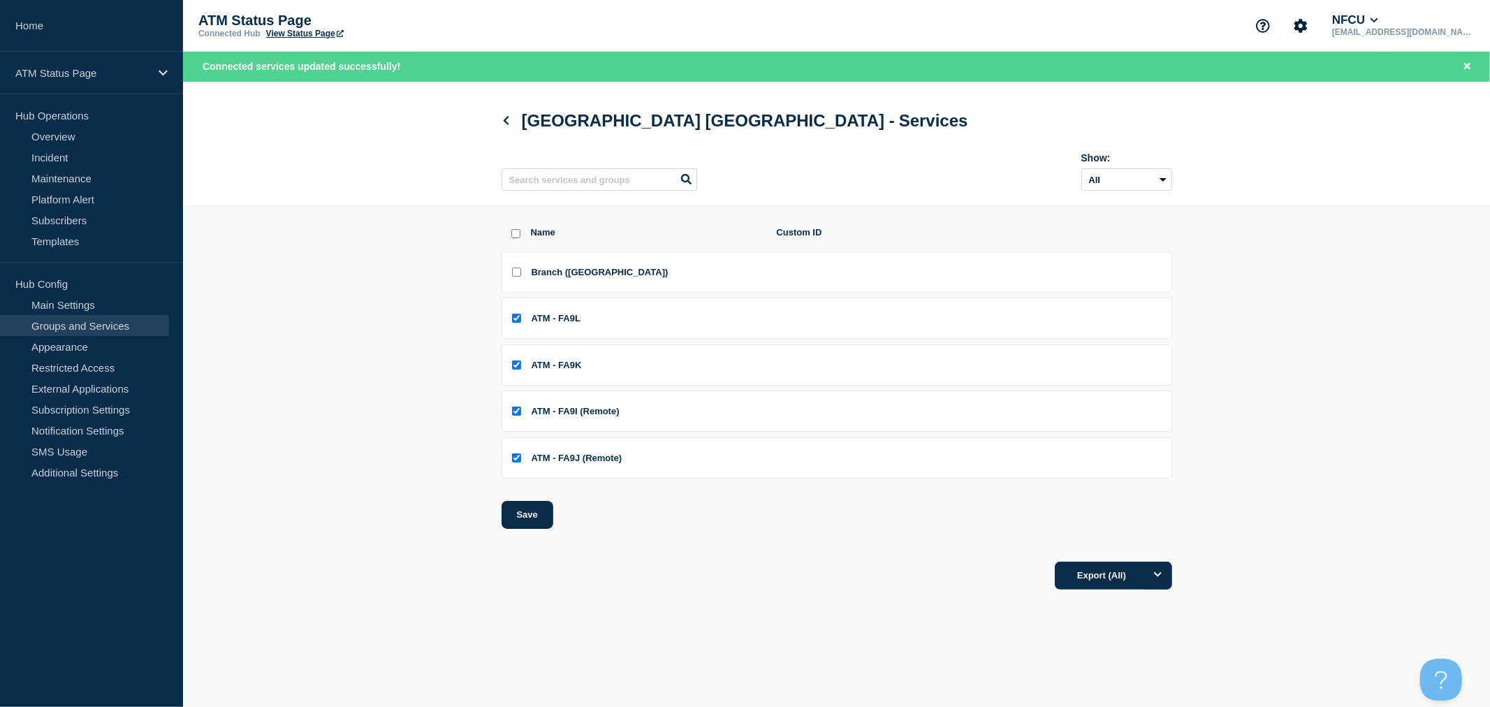
click at [827, 570] on div "Export (All)" at bounding box center [837, 571] width 671 height 40
